Goal: Task Accomplishment & Management: Complete application form

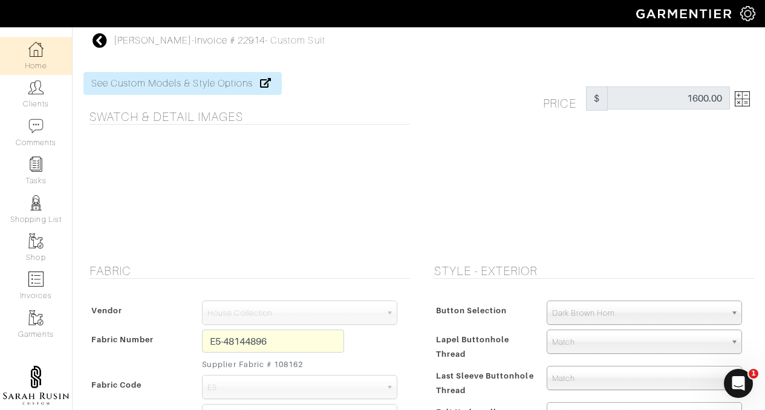
click at [39, 56] on img at bounding box center [35, 49] width 15 height 15
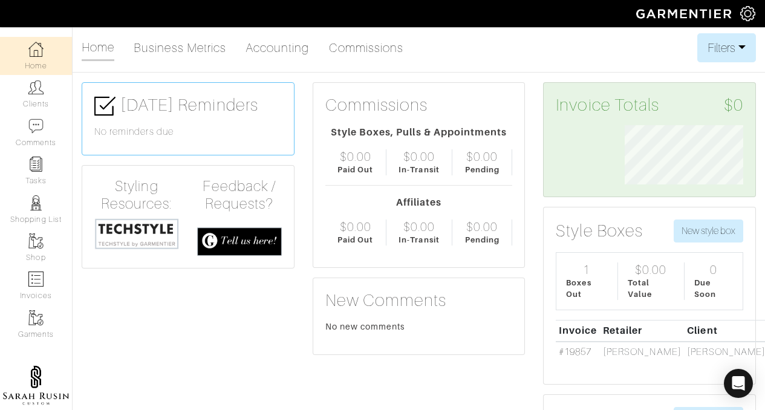
scroll to position [59, 137]
click at [37, 107] on link "Clients" at bounding box center [36, 94] width 72 height 38
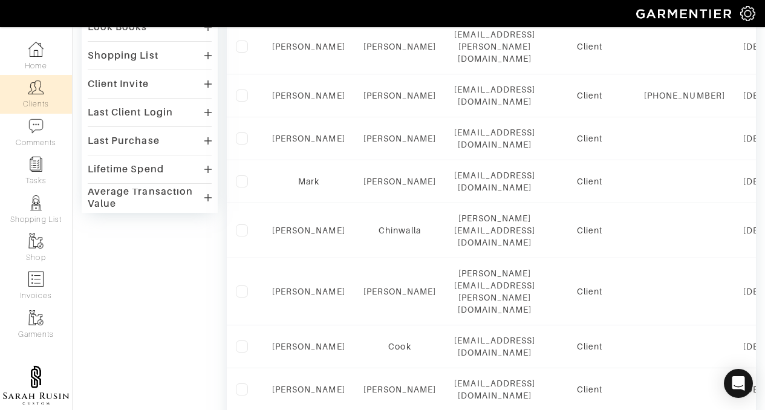
scroll to position [366, 0]
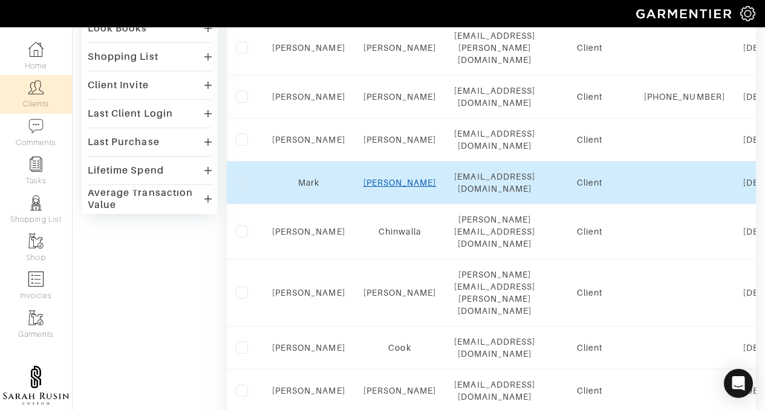
click at [404, 178] on link "Cassata" at bounding box center [399, 183] width 73 height 10
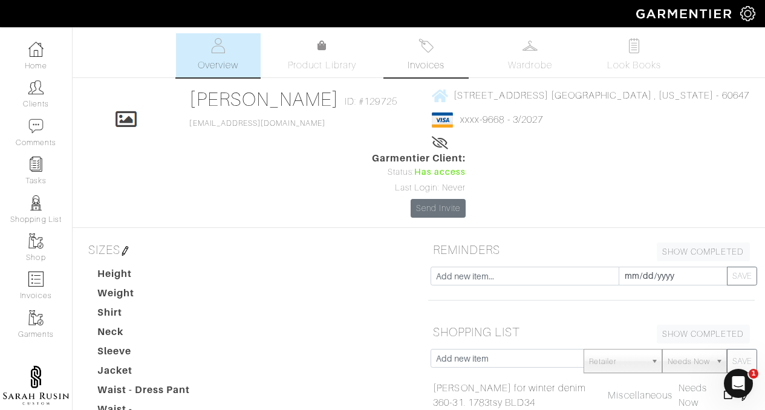
click at [415, 60] on span "Invoices" at bounding box center [425, 65] width 37 height 15
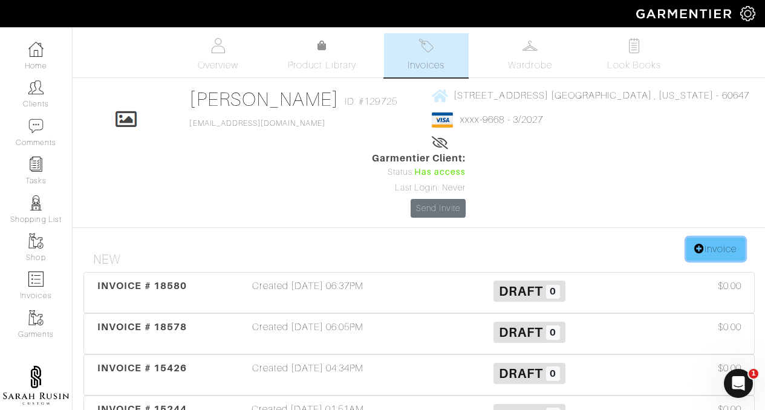
click at [706, 238] on link "Invoice" at bounding box center [715, 249] width 58 height 23
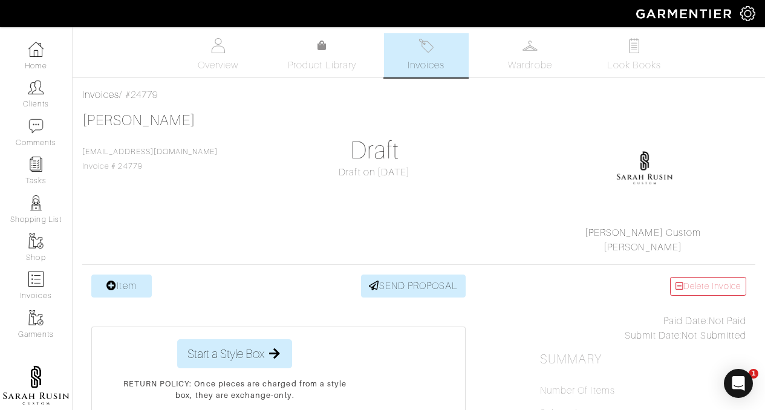
click at [132, 284] on link "Item" at bounding box center [121, 285] width 60 height 23
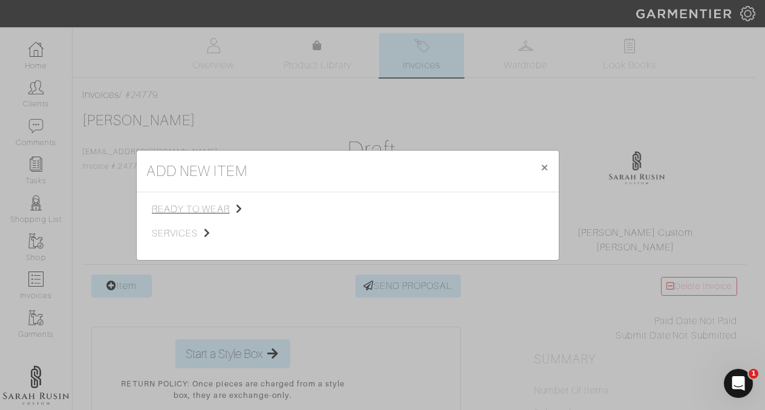
click at [195, 205] on span "ready to wear" at bounding box center [213, 209] width 122 height 15
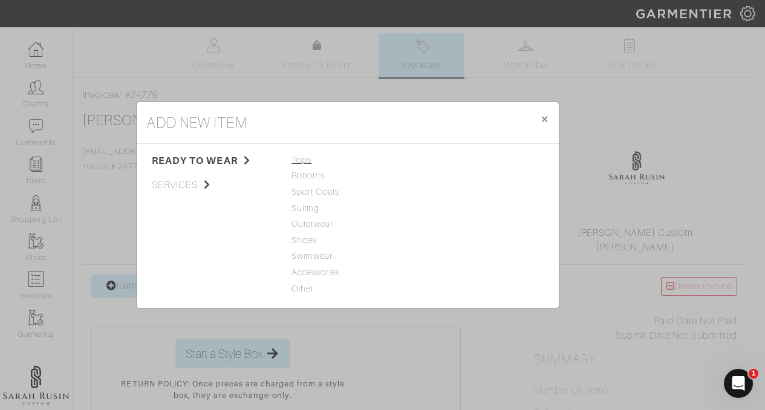
click at [311, 163] on span "Tops" at bounding box center [347, 160] width 112 height 13
click at [438, 193] on link "Woven" at bounding box center [436, 192] width 28 height 10
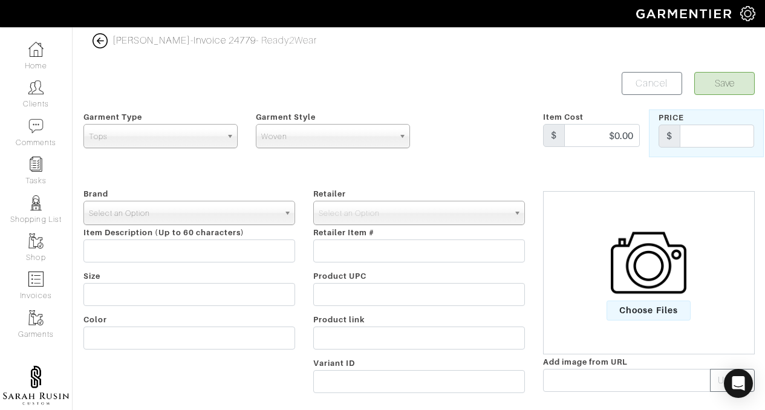
click at [191, 222] on span "Select an Option" at bounding box center [184, 213] width 190 height 24
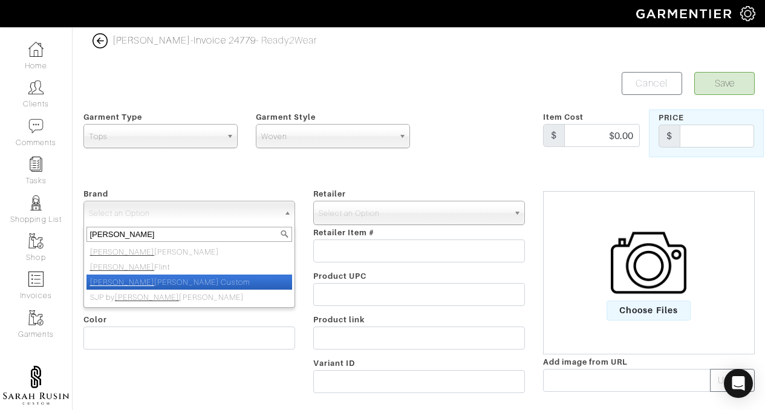
type input "[PERSON_NAME]"
click at [141, 281] on li "Sarah Rusin Custom" at bounding box center [189, 281] width 206 height 15
select select "[PERSON_NAME] Custom"
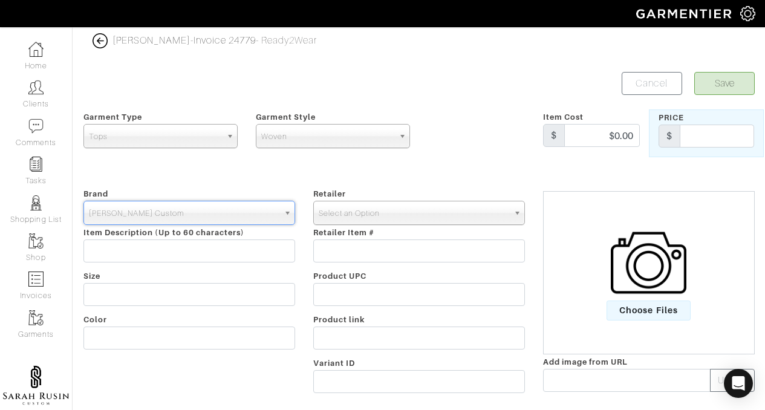
click at [360, 206] on span "Select an Option" at bounding box center [414, 213] width 190 height 24
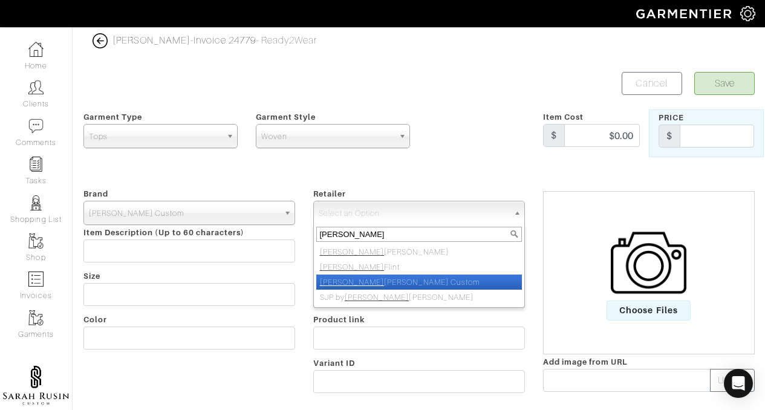
type input "Sarah"
click at [385, 285] on li "Sarah Rusin Custom" at bounding box center [419, 281] width 206 height 15
select select "6568"
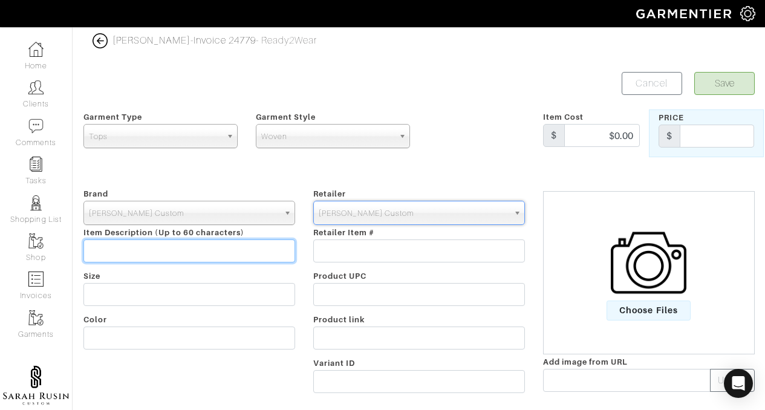
click at [244, 253] on input "text" at bounding box center [189, 250] width 212 height 23
type input "Custom shirt"
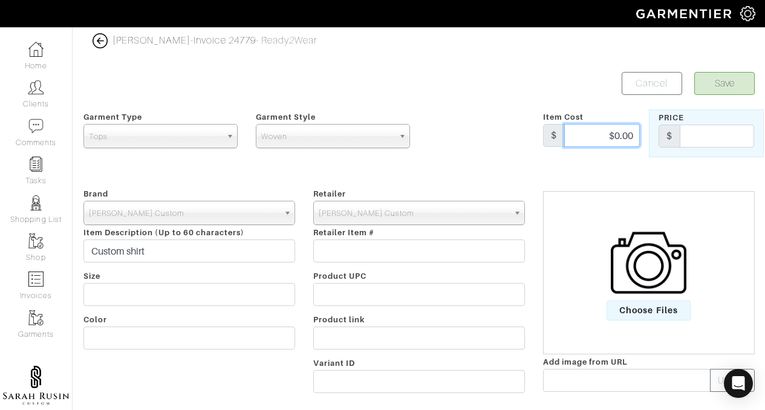
click at [620, 135] on input "$0.00" at bounding box center [602, 135] width 76 height 23
type input "$65.00"
click at [731, 138] on input "text" at bounding box center [717, 136] width 74 height 23
type input "$275.00"
click at [719, 88] on button "Save" at bounding box center [724, 83] width 60 height 23
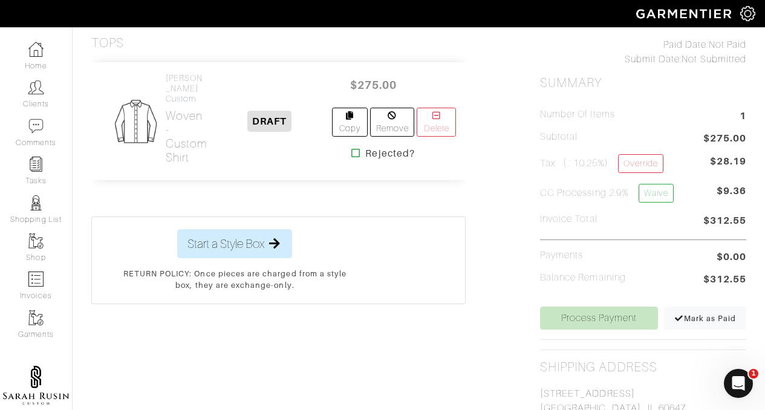
scroll to position [319, 0]
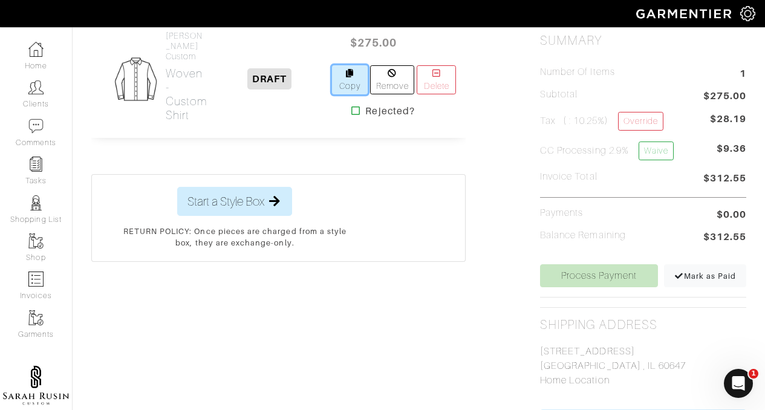
click at [344, 89] on link "Copy" at bounding box center [350, 79] width 36 height 29
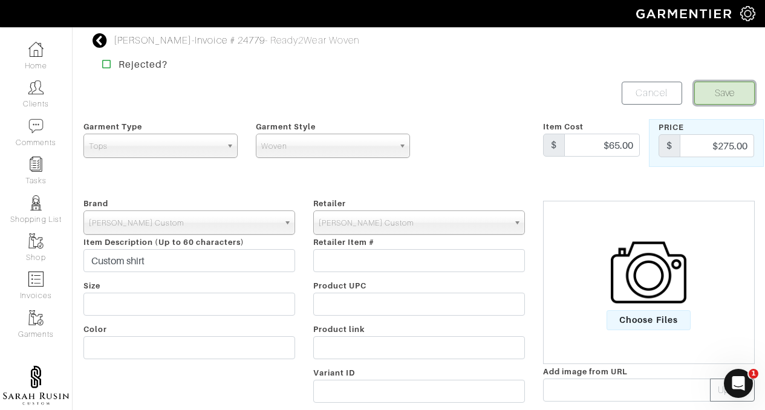
click at [718, 102] on button "Save" at bounding box center [724, 93] width 60 height 23
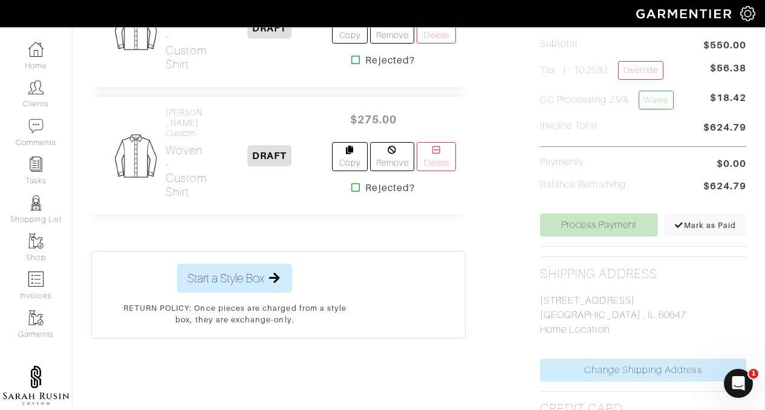
scroll to position [369, 0]
click at [349, 156] on link "Copy" at bounding box center [350, 157] width 36 height 29
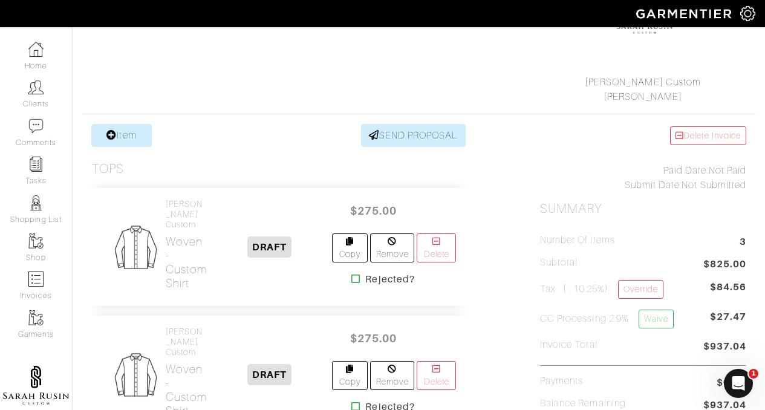
scroll to position [151, 0]
click at [336, 253] on link "Copy" at bounding box center [350, 247] width 36 height 29
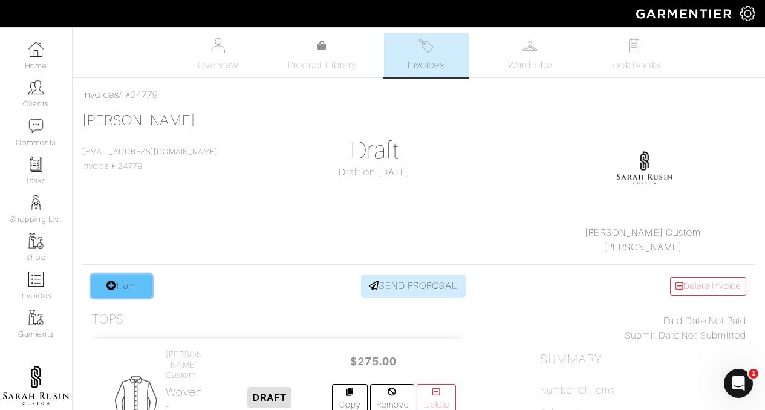
click at [117, 283] on link "Item" at bounding box center [121, 285] width 60 height 23
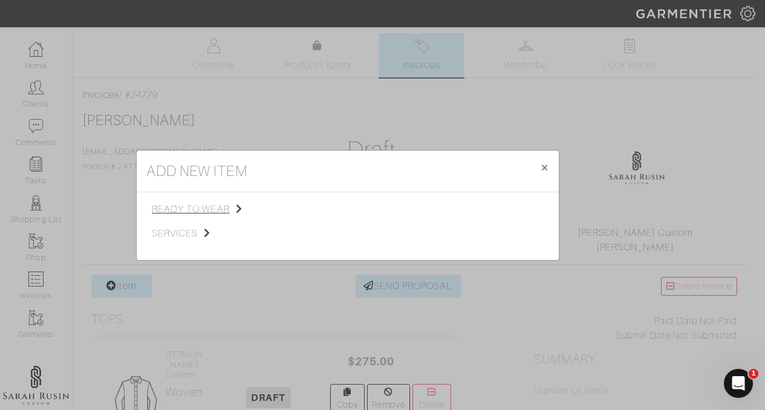
click at [189, 202] on span "ready to wear" at bounding box center [213, 209] width 122 height 15
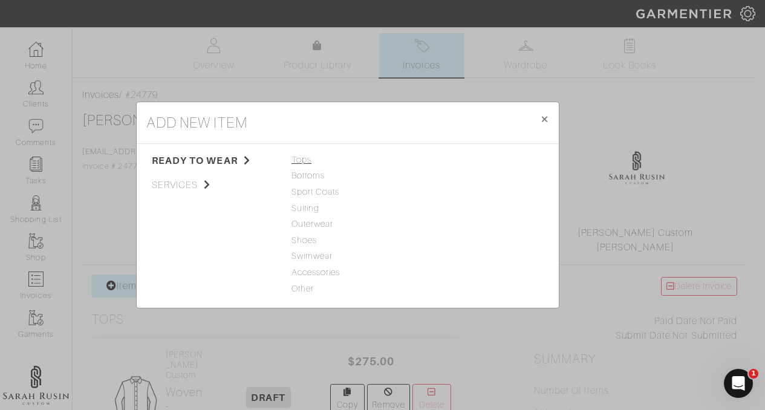
click at [305, 161] on span "Tops" at bounding box center [347, 160] width 112 height 13
click at [446, 212] on link "Sweater" at bounding box center [438, 208] width 32 height 10
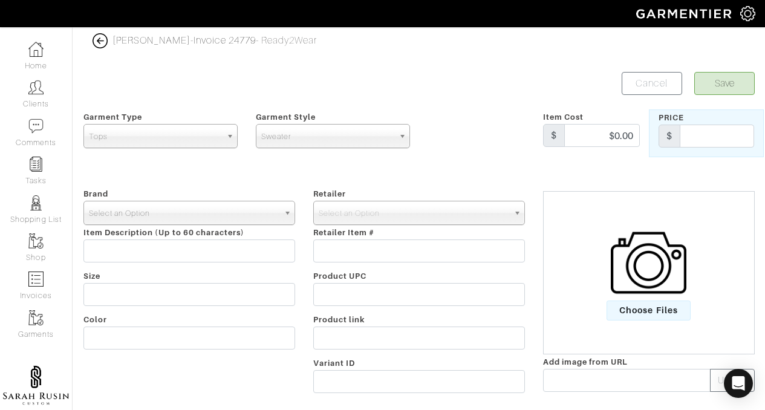
click at [266, 211] on span "Select an Option" at bounding box center [184, 213] width 190 height 24
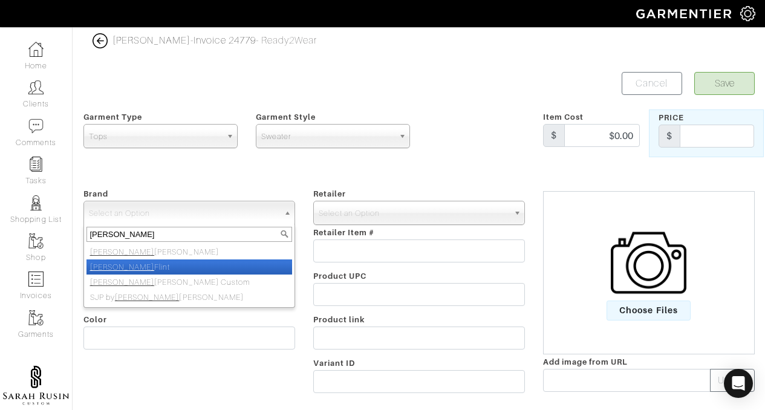
type input "[PERSON_NAME]"
click at [177, 274] on li "[PERSON_NAME]" at bounding box center [189, 266] width 206 height 15
select select "[PERSON_NAME]"
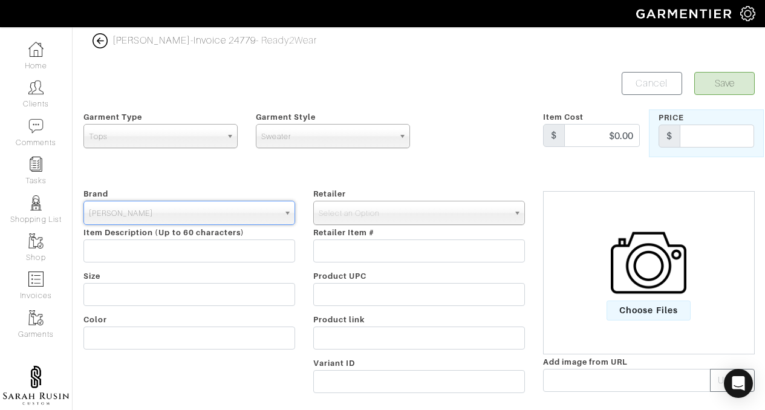
click at [177, 221] on span "[PERSON_NAME]" at bounding box center [184, 213] width 190 height 24
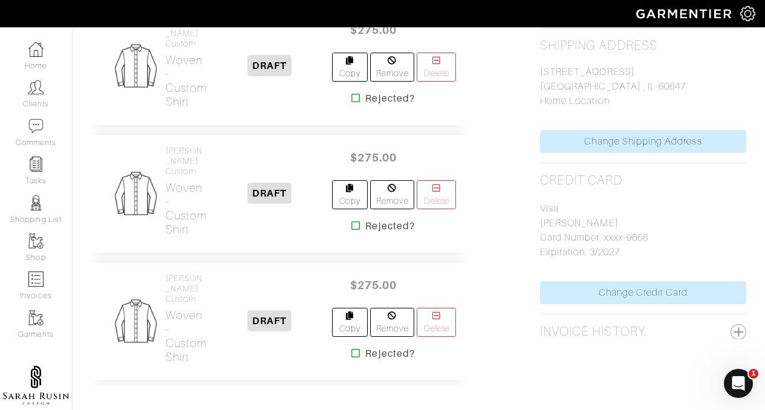
scroll to position [632, 0]
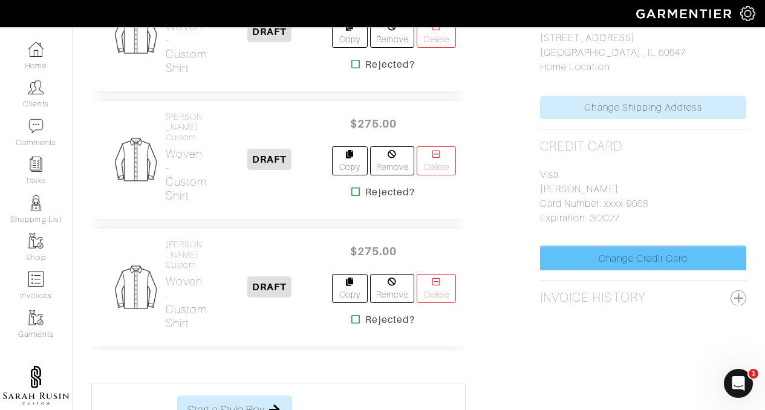
click at [681, 255] on link "Change Credit Card" at bounding box center [643, 258] width 206 height 23
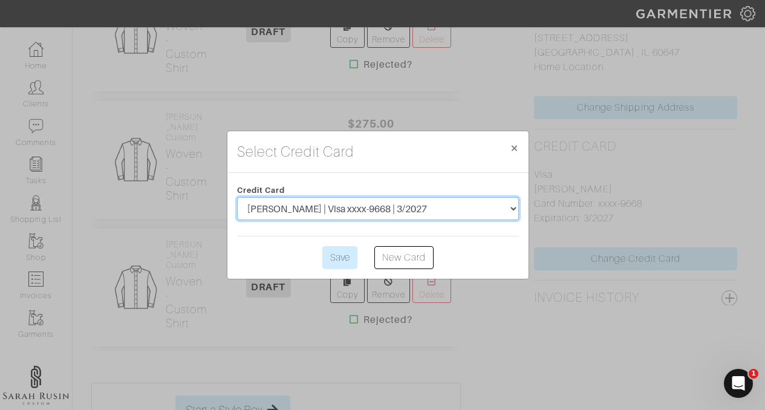
click at [441, 200] on select "Mark Cassata | Visa xxxx-9668 | 3/2027 Sarah Rusin | Visa xxxx-3242 | 3/2028" at bounding box center [378, 208] width 282 height 23
click at [237, 197] on select "Mark Cassata | Visa xxxx-9668 | 3/2027 Sarah Rusin | Visa xxxx-3242 | 3/2028" at bounding box center [378, 208] width 282 height 23
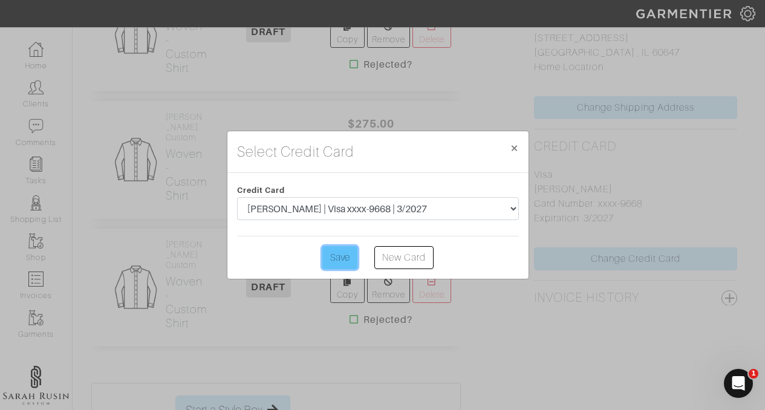
click at [343, 255] on input "Save" at bounding box center [339, 257] width 35 height 23
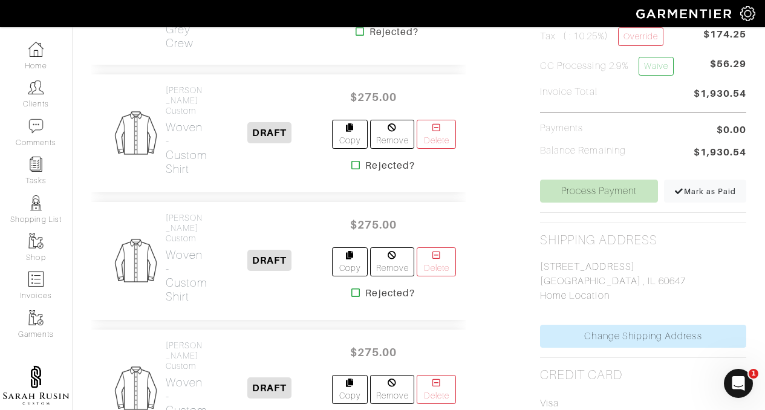
scroll to position [400, 0]
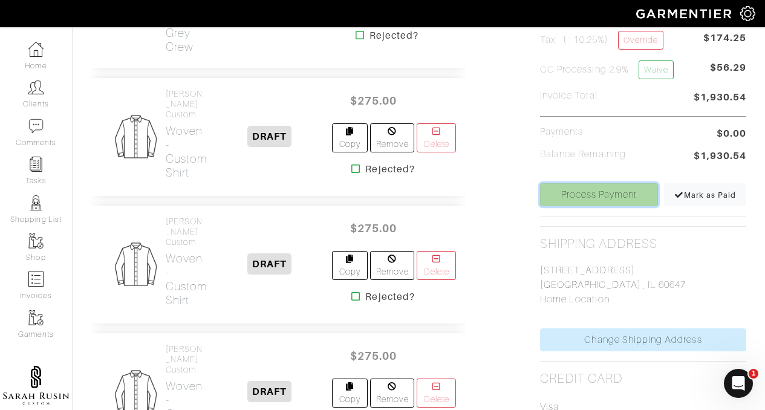
click at [596, 192] on link "Process Payment" at bounding box center [599, 194] width 118 height 23
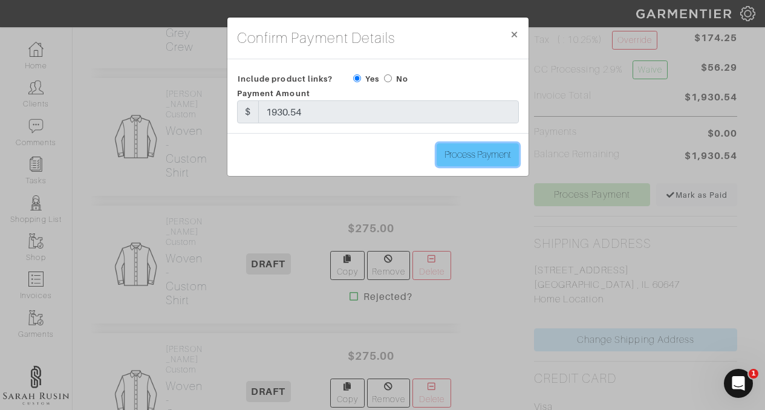
click at [463, 150] on input "Process Payment" at bounding box center [477, 154] width 82 height 23
type input "Process Payment"
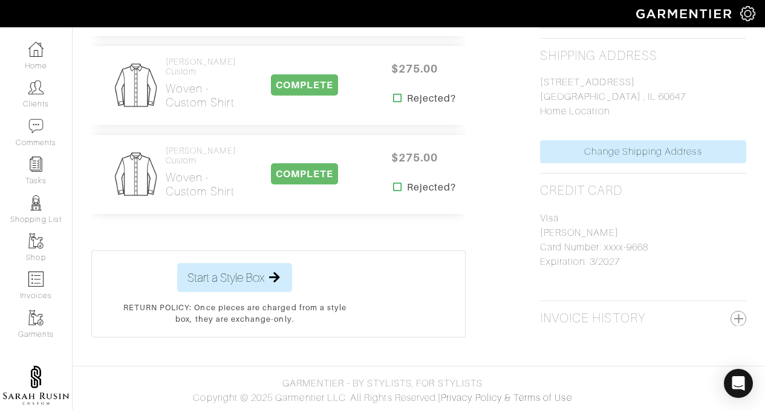
scroll to position [0, 0]
